Goal: Book appointment/travel/reservation

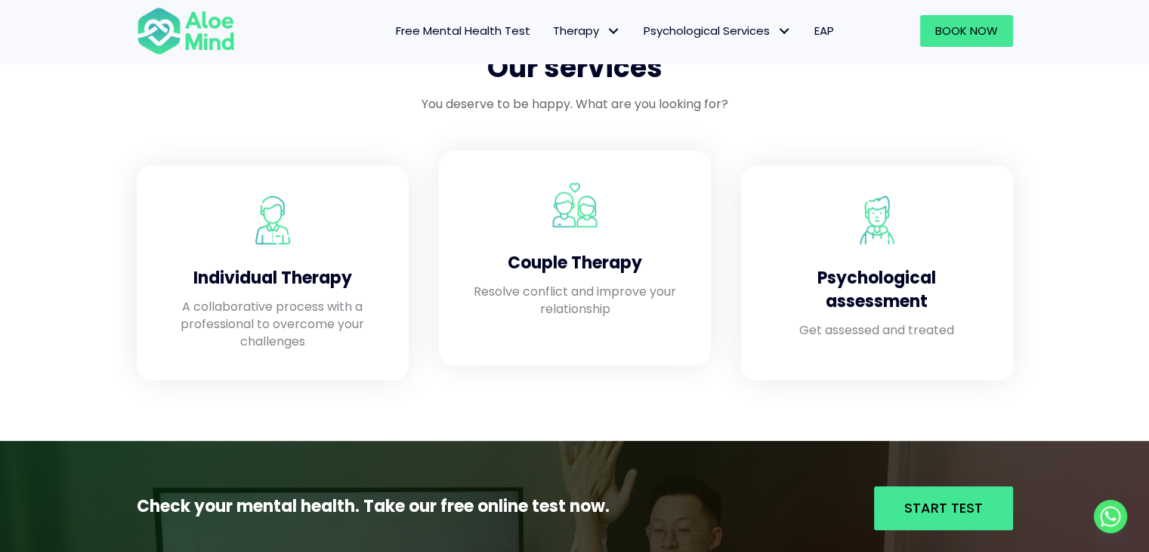
scroll to position [1285, 0]
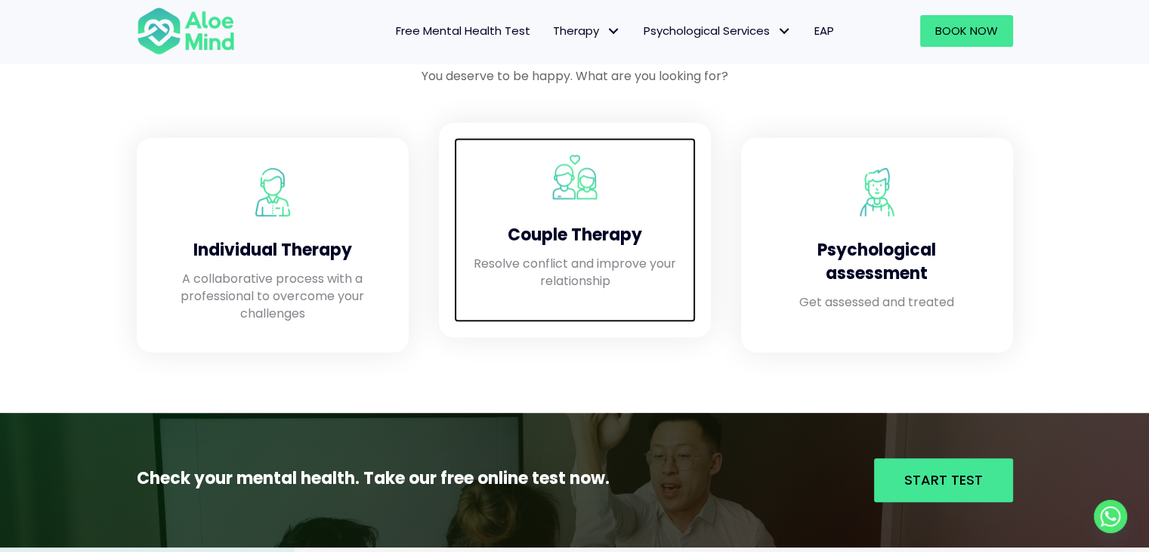
click at [550, 264] on p "Resolve conflict and improve your relationship" at bounding box center [575, 272] width 212 height 35
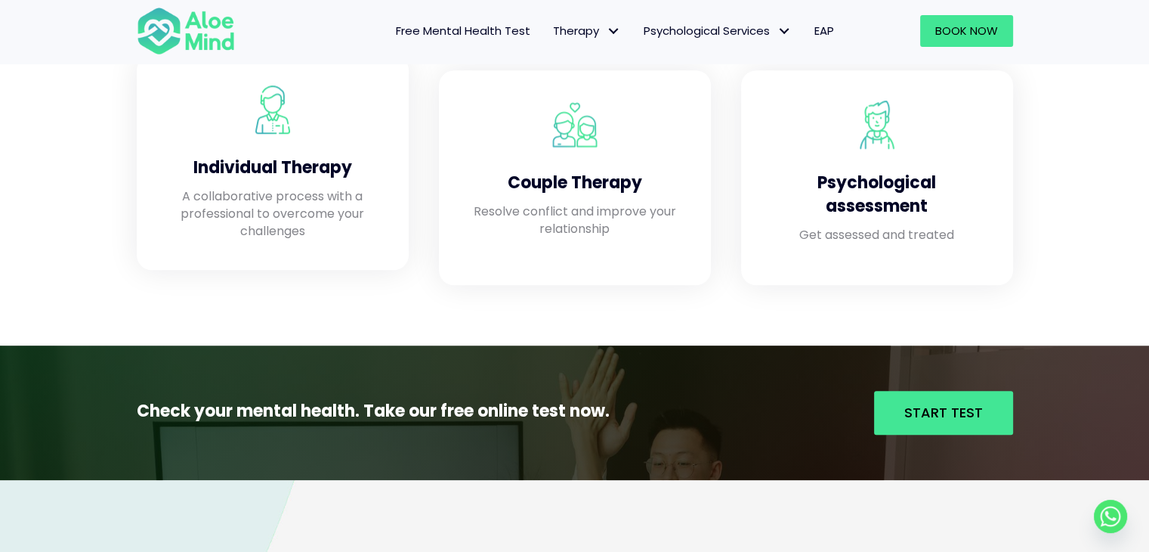
scroll to position [1360, 0]
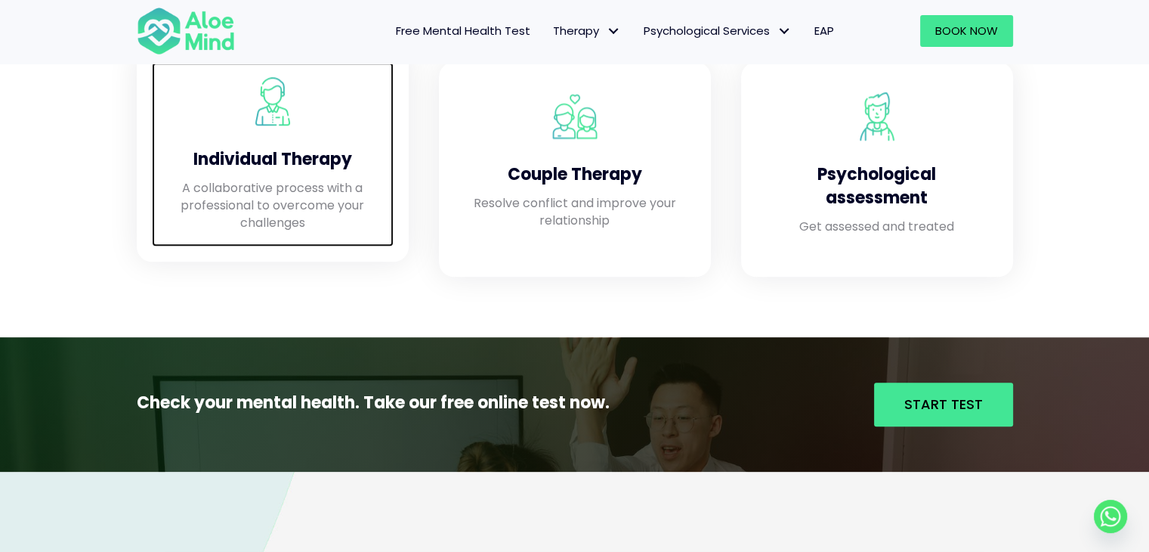
click at [258, 184] on p "A collaborative process with a professional to overcome your challenges" at bounding box center [273, 205] width 212 height 53
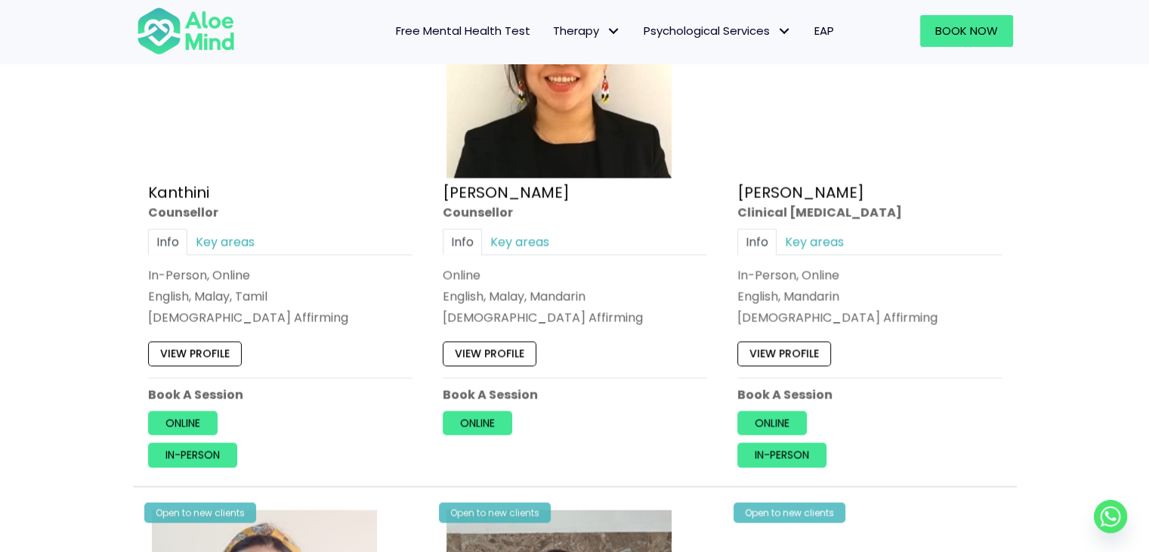
scroll to position [2872, 0]
